Goal: Task Accomplishment & Management: Manage account settings

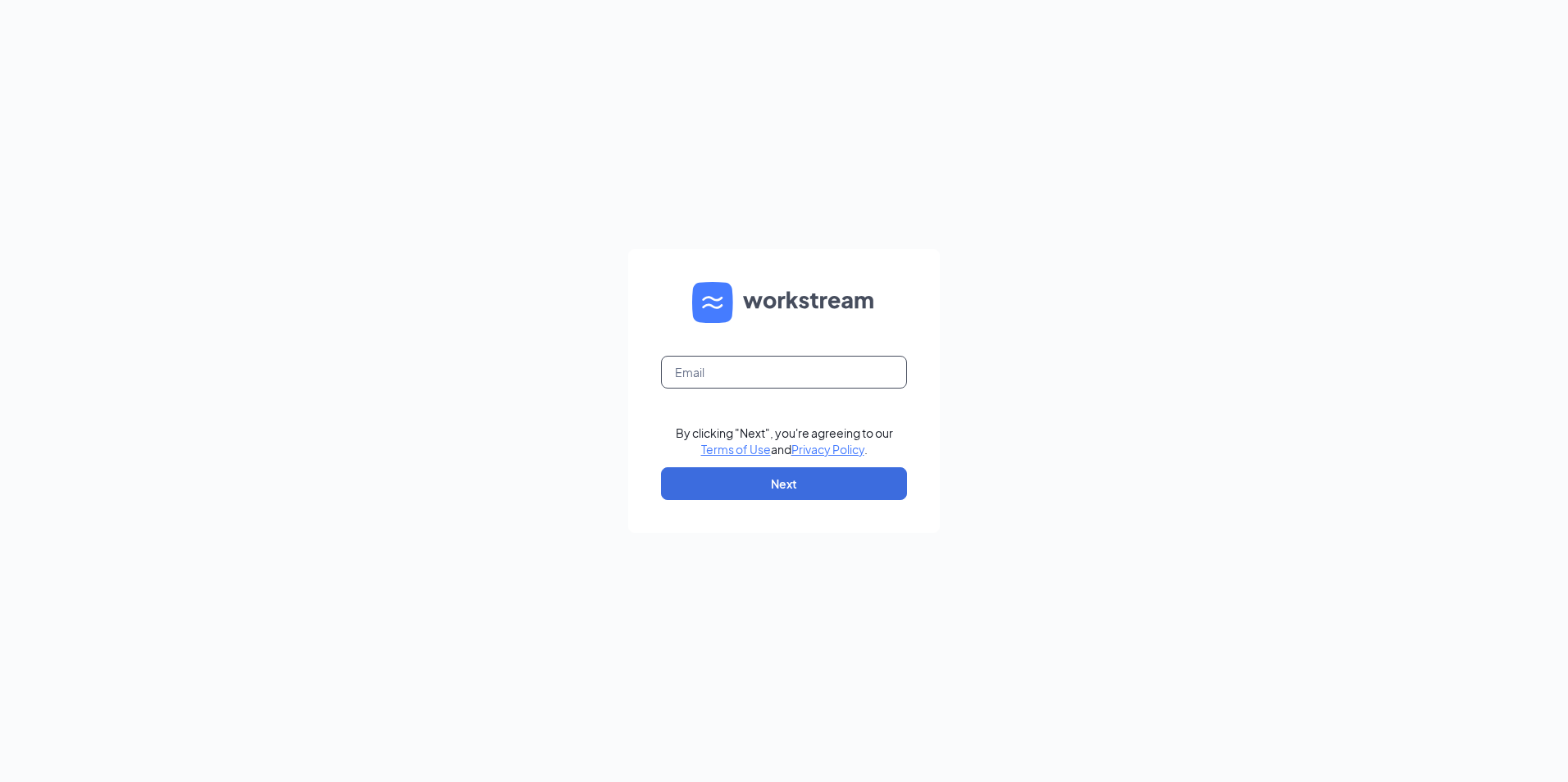
click at [771, 372] on input "text" at bounding box center [784, 373] width 246 height 33
type input "Culvers513@gmail.com"
click at [701, 475] on button "Next" at bounding box center [784, 483] width 246 height 33
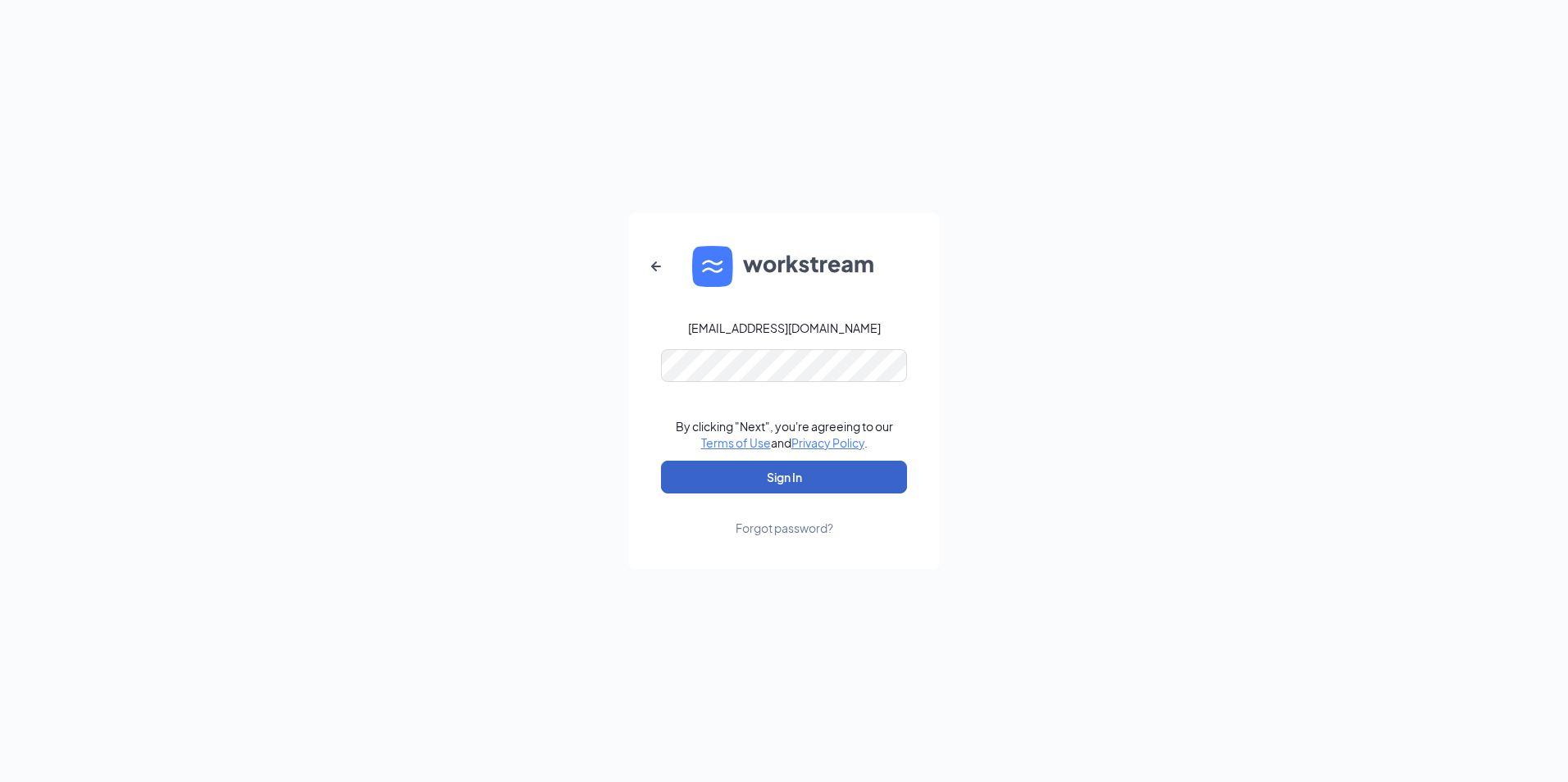
click at [686, 475] on button "Sign In" at bounding box center [784, 477] width 246 height 33
